Goal: Task Accomplishment & Management: Use online tool/utility

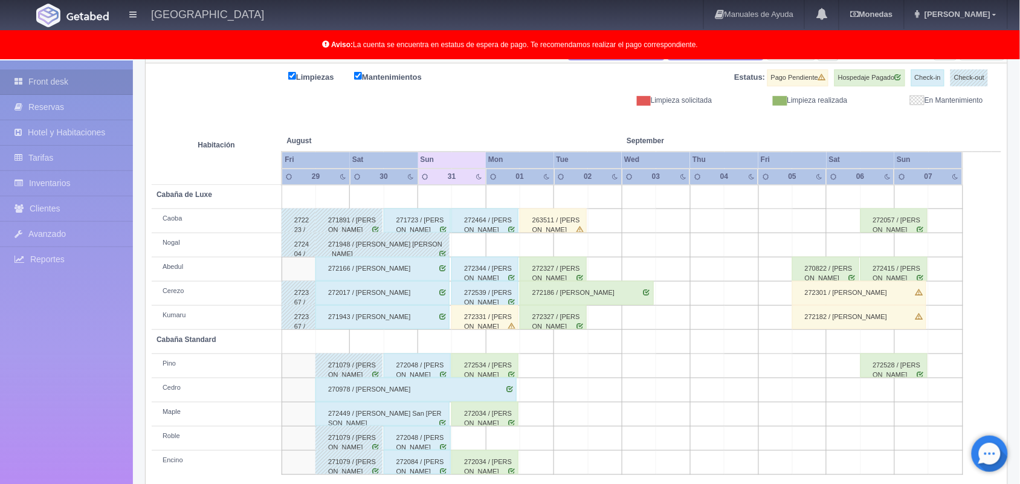
scroll to position [34, 0]
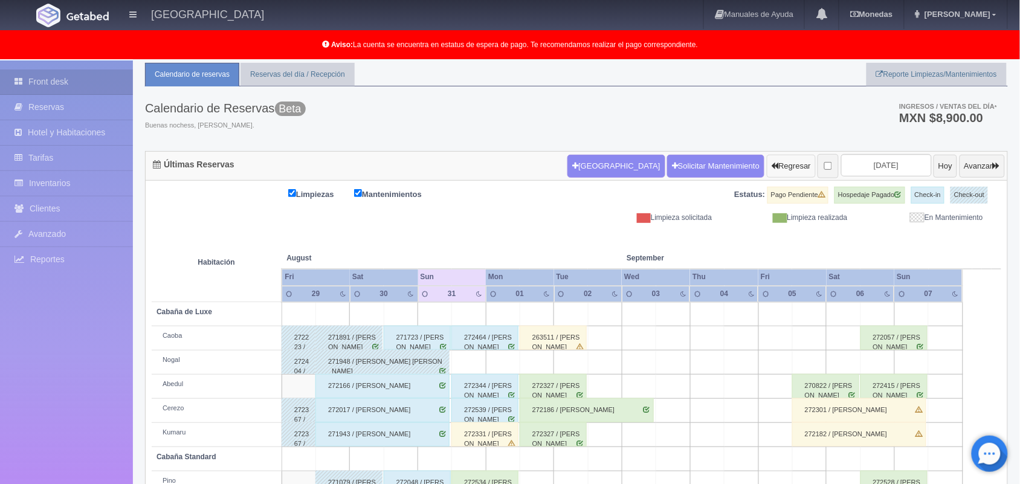
click at [767, 173] on button "Regresar" at bounding box center [791, 166] width 49 height 23
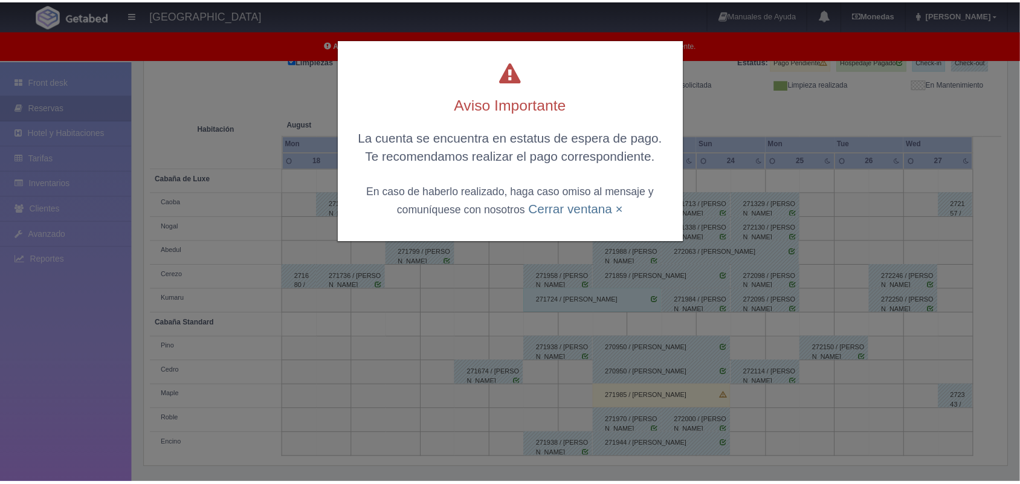
scroll to position [167, 0]
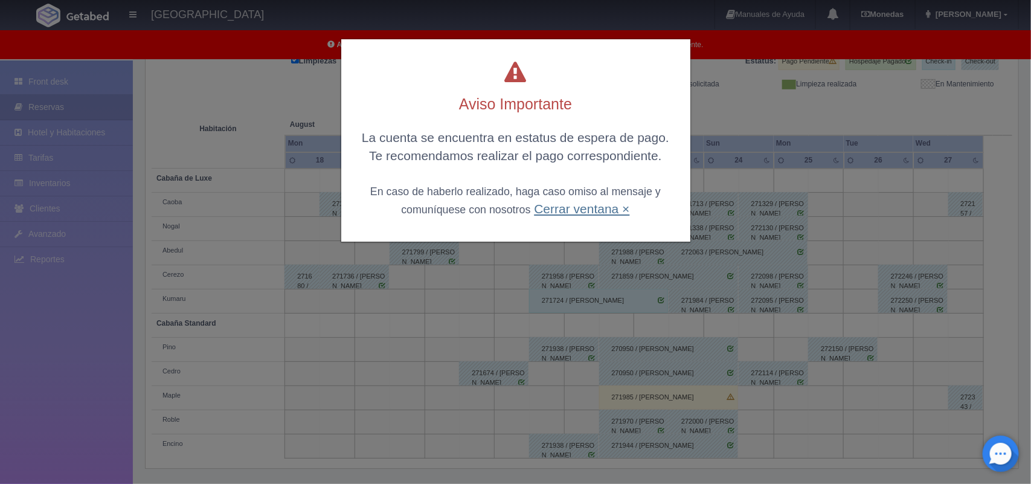
click at [572, 213] on link "Cerrar ventana ×" at bounding box center [581, 209] width 95 height 14
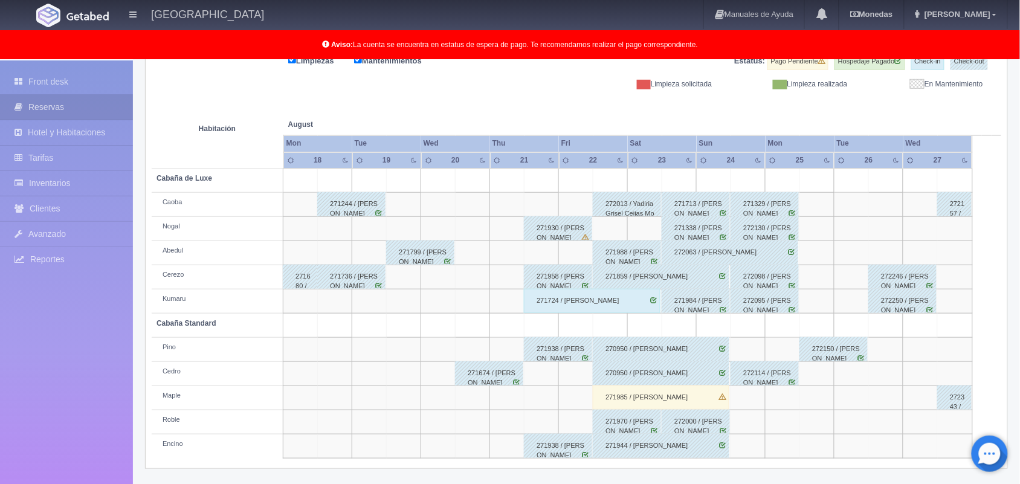
click at [745, 255] on div "272063 / Roberto Serrano Cruz" at bounding box center [730, 252] width 137 height 24
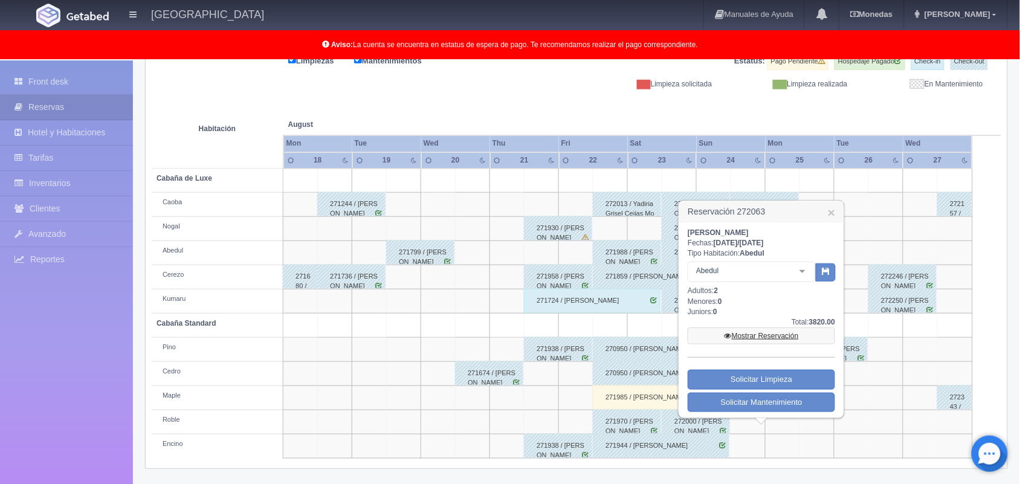
click at [776, 333] on link "Mostrar Reservación" at bounding box center [761, 335] width 147 height 17
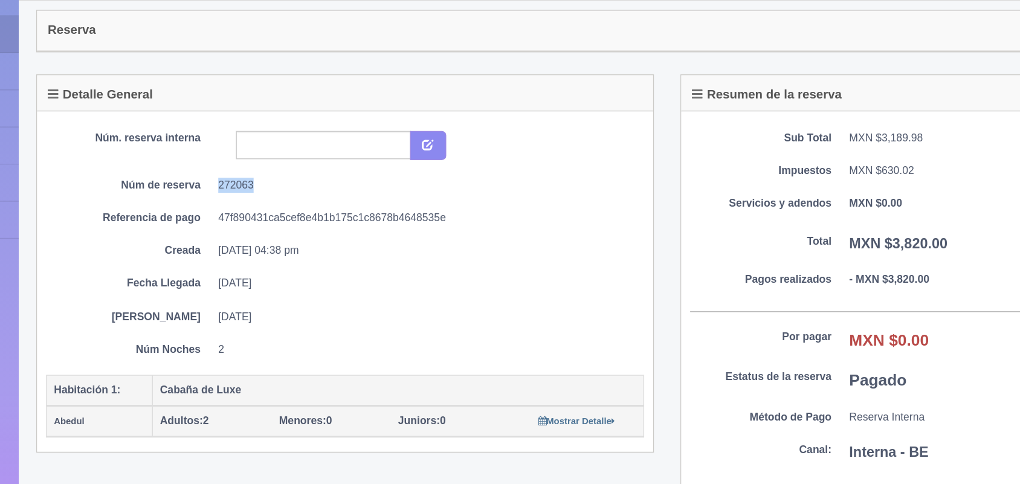
drag, startPoint x: 269, startPoint y: 210, endPoint x: 300, endPoint y: 210, distance: 30.8
click at [300, 210] on dd "272063" at bounding box center [410, 210] width 282 height 10
copy dd "272063"
